Goal: Find specific page/section: Find specific page/section

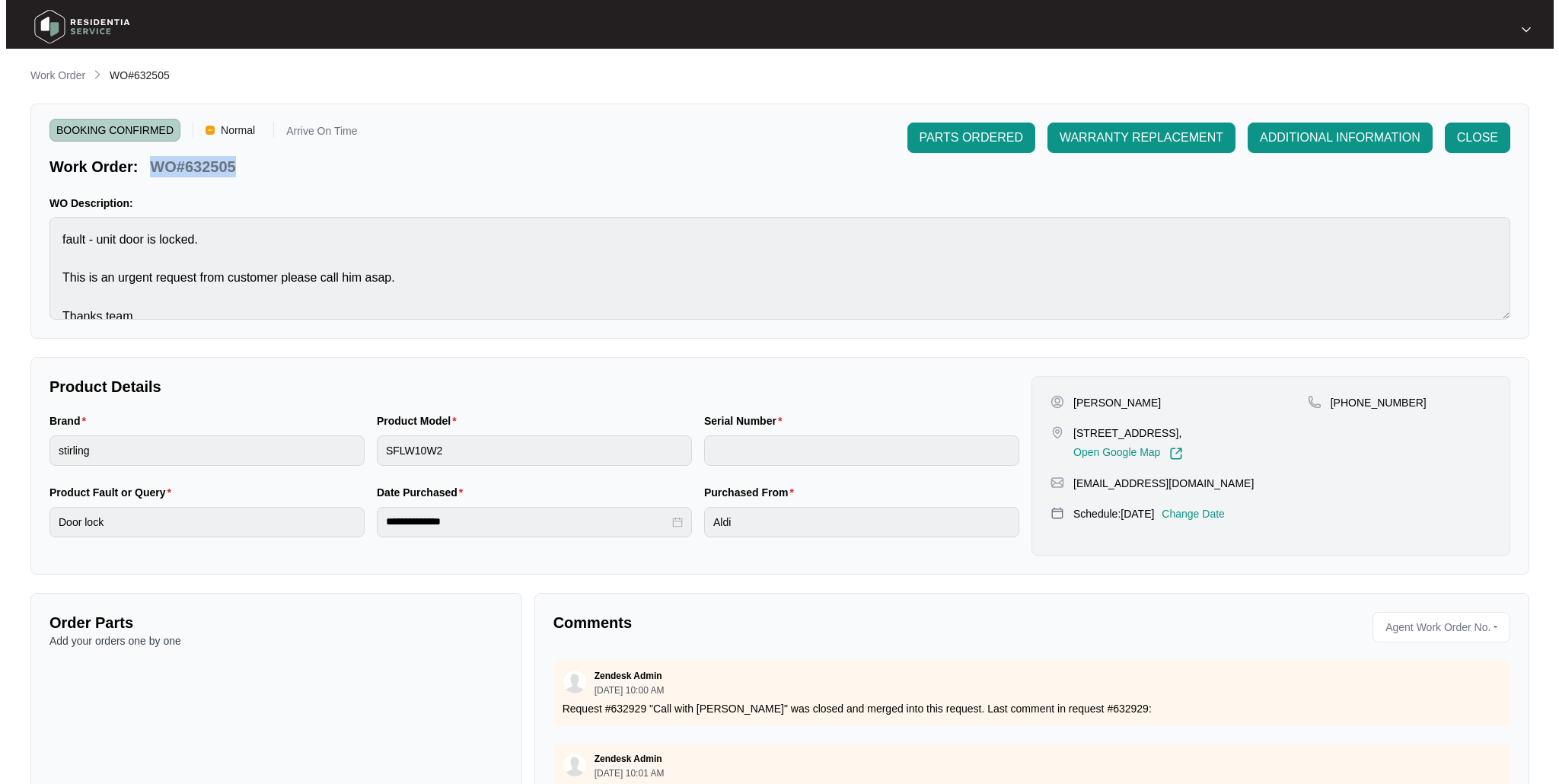
scroll to position [7, 0]
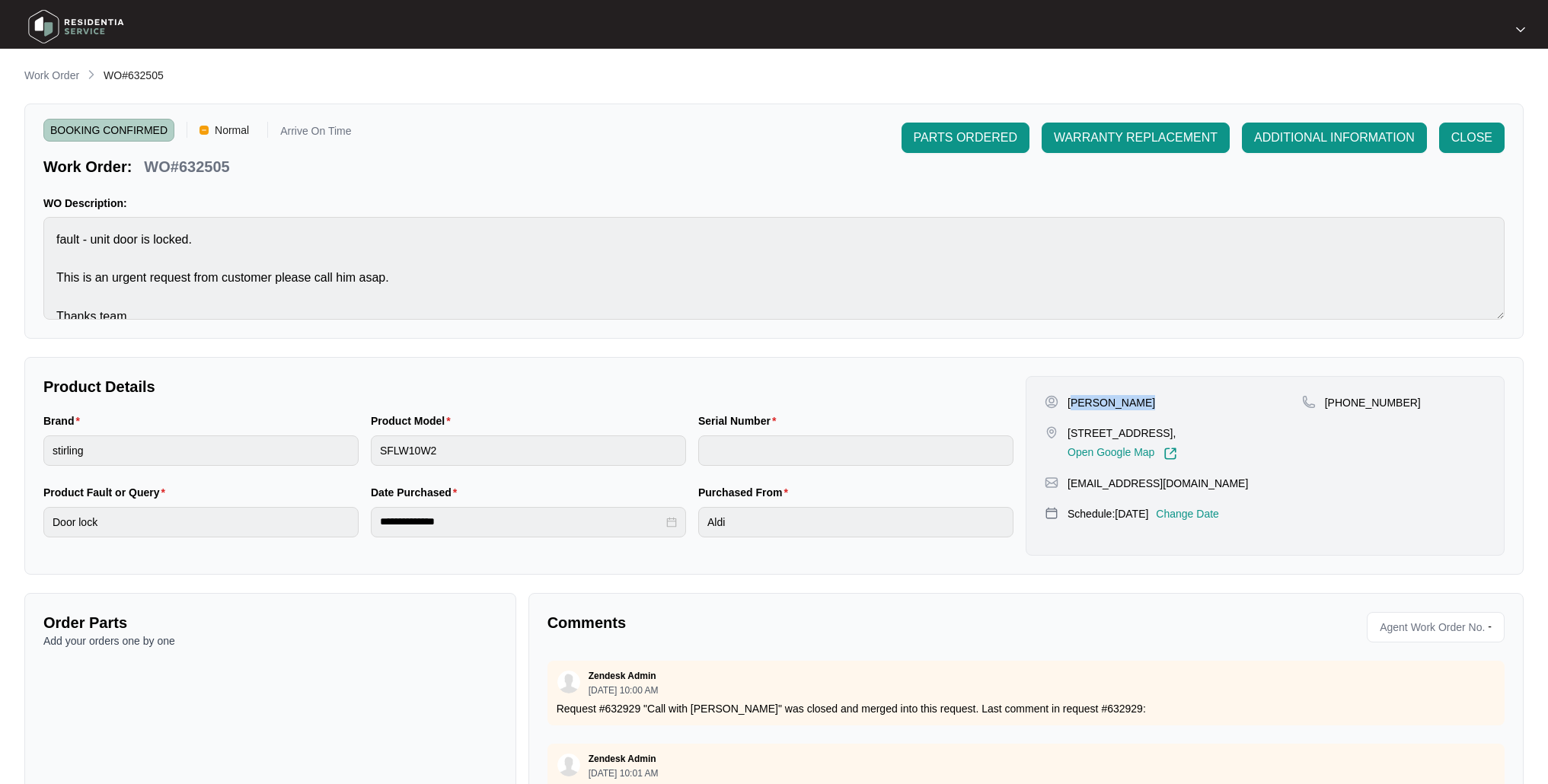
drag, startPoint x: 1156, startPoint y: 401, endPoint x: 1071, endPoint y: 405, distance: 84.6
click at [1071, 405] on div "[PERSON_NAME]" at bounding box center [1173, 402] width 257 height 15
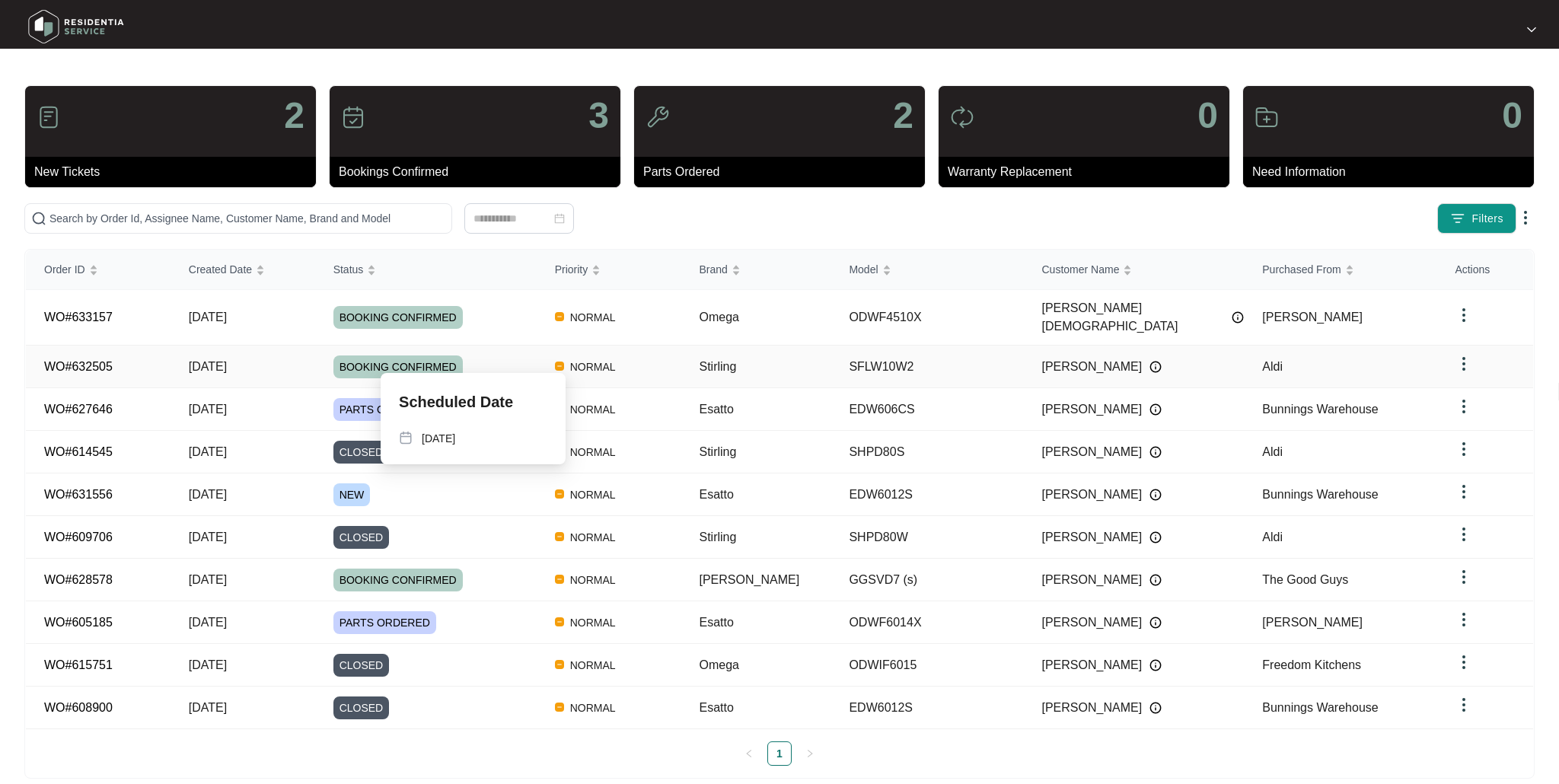
click at [392, 356] on span "BOOKING CONFIRMED" at bounding box center [397, 367] width 129 height 23
click at [405, 307] on span "BOOKING CONFIRMED" at bounding box center [397, 317] width 129 height 23
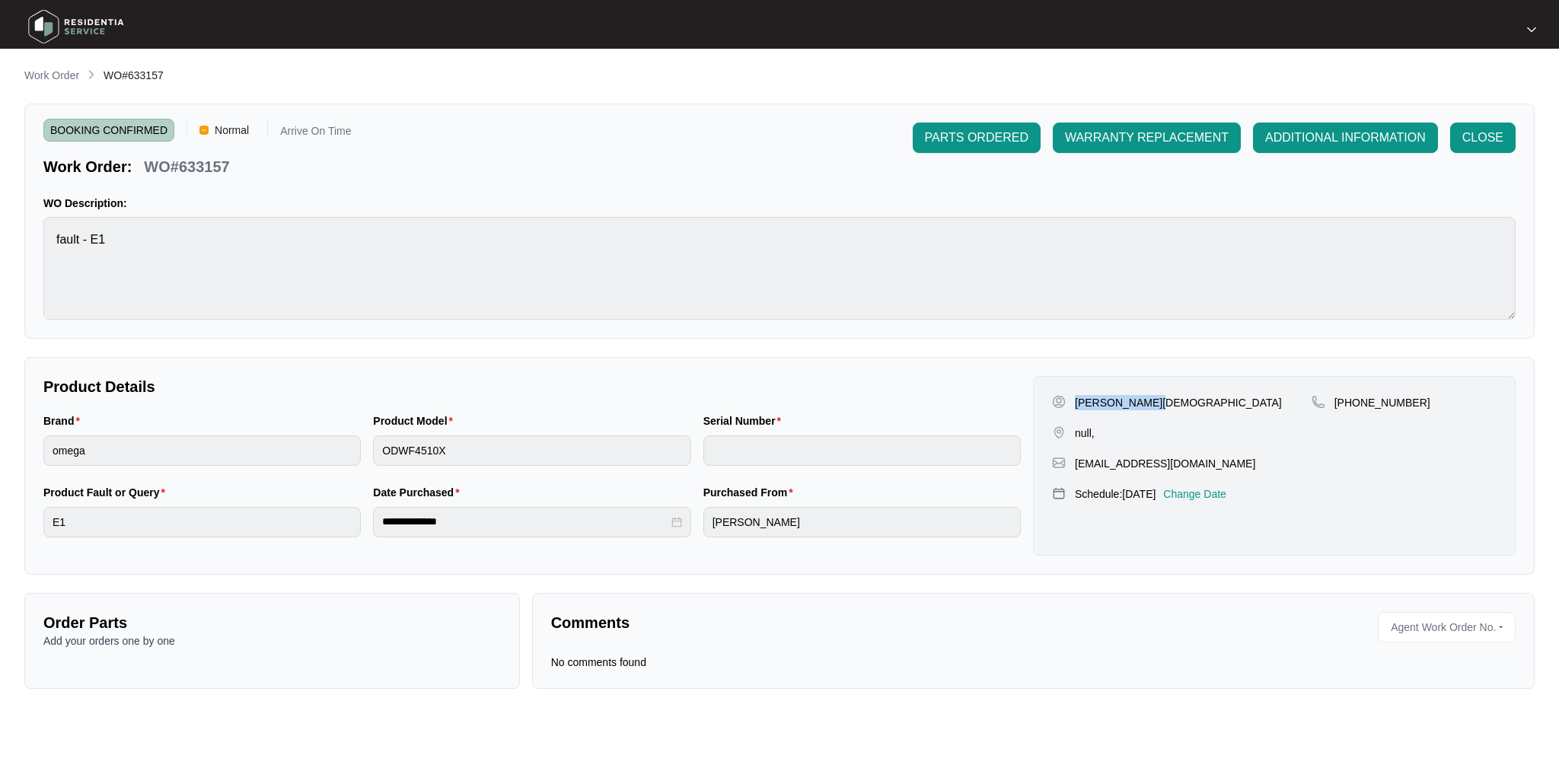
drag, startPoint x: 1153, startPoint y: 402, endPoint x: 1075, endPoint y: 402, distance: 77.7
click at [1075, 402] on div "[PERSON_NAME][DEMOGRAPHIC_DATA]" at bounding box center [1182, 402] width 260 height 15
copy p "[PERSON_NAME][DEMOGRAPHIC_DATA]"
drag, startPoint x: 1438, startPoint y: 404, endPoint x: 1351, endPoint y: 403, distance: 86.8
click at [1351, 403] on div "[PHONE_NUMBER]" at bounding box center [1404, 402] width 185 height 15
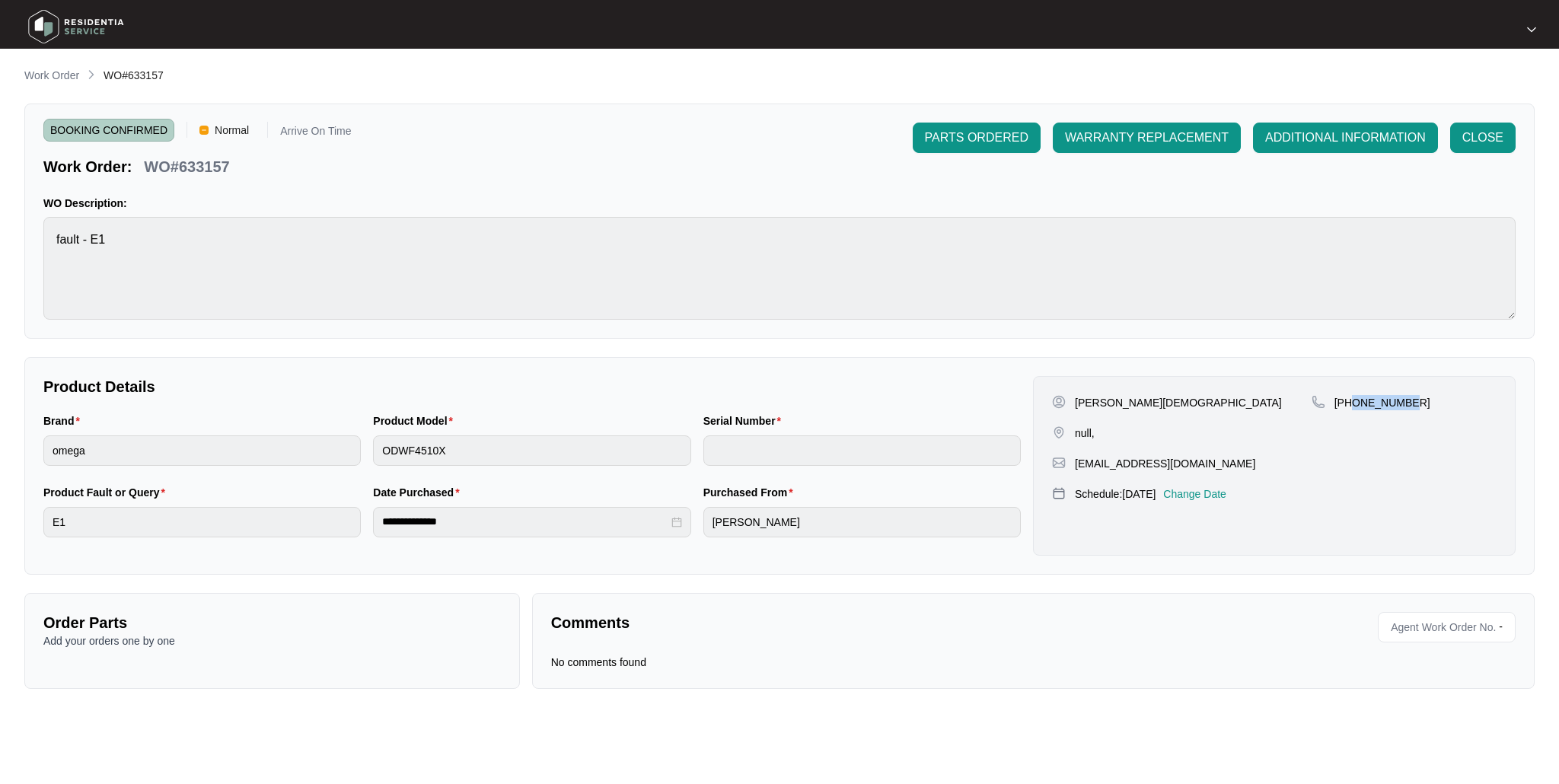
copy p "412177335"
